Goal: Go to known website: Access a specific website the user already knows

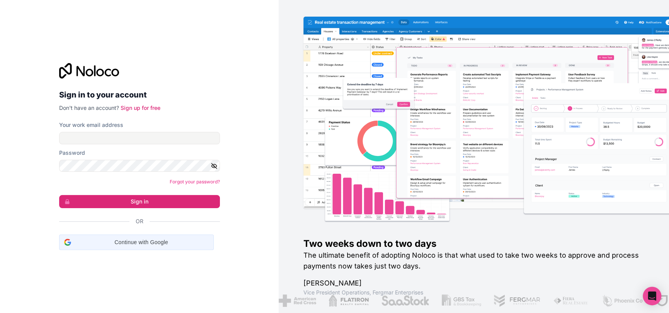
click at [59, 250] on iframe at bounding box center [59, 250] width 0 height 0
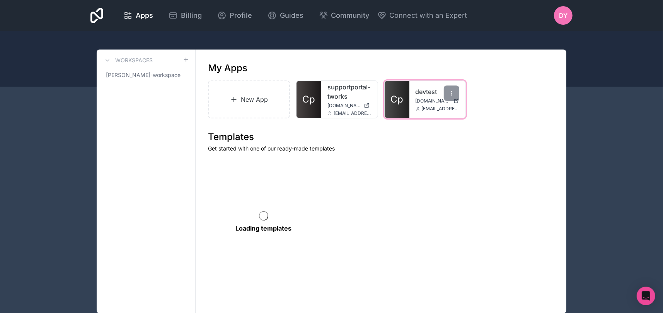
click at [399, 98] on span "Cp" at bounding box center [396, 99] width 13 height 12
